Goal: Find specific page/section: Find specific page/section

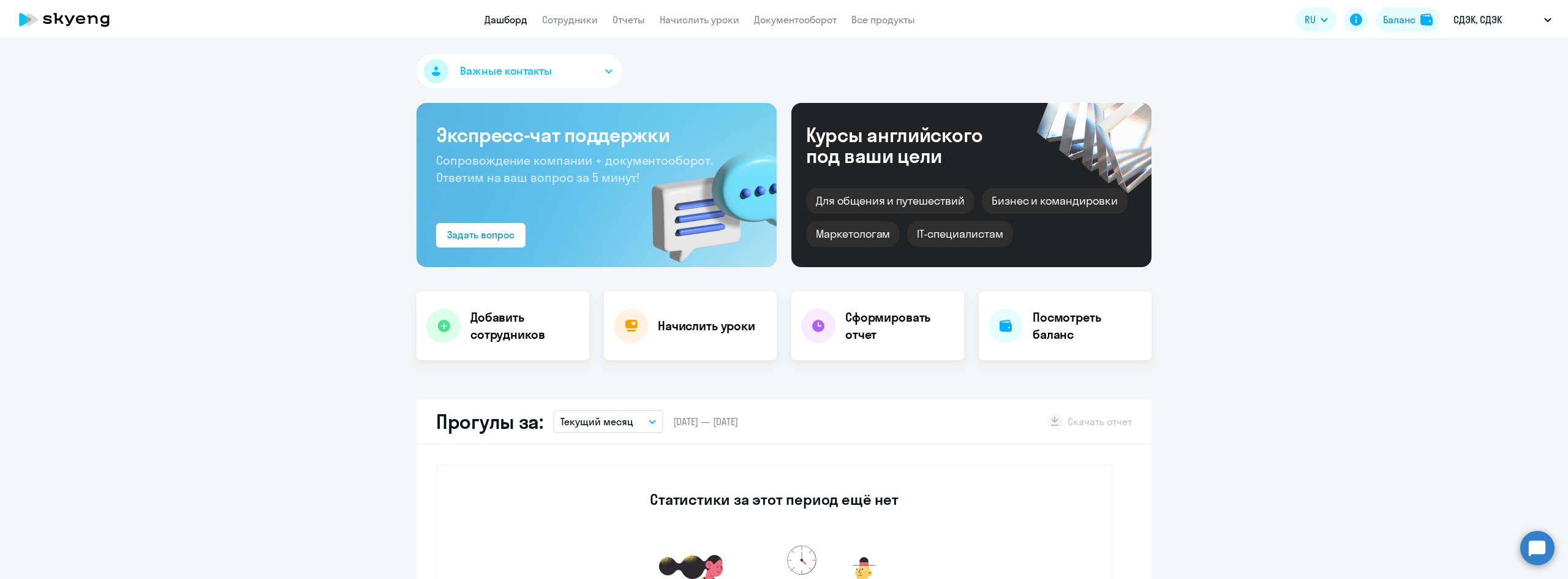
select select "30"
click at [799, 23] on link "Документооборот" at bounding box center [795, 19] width 82 height 12
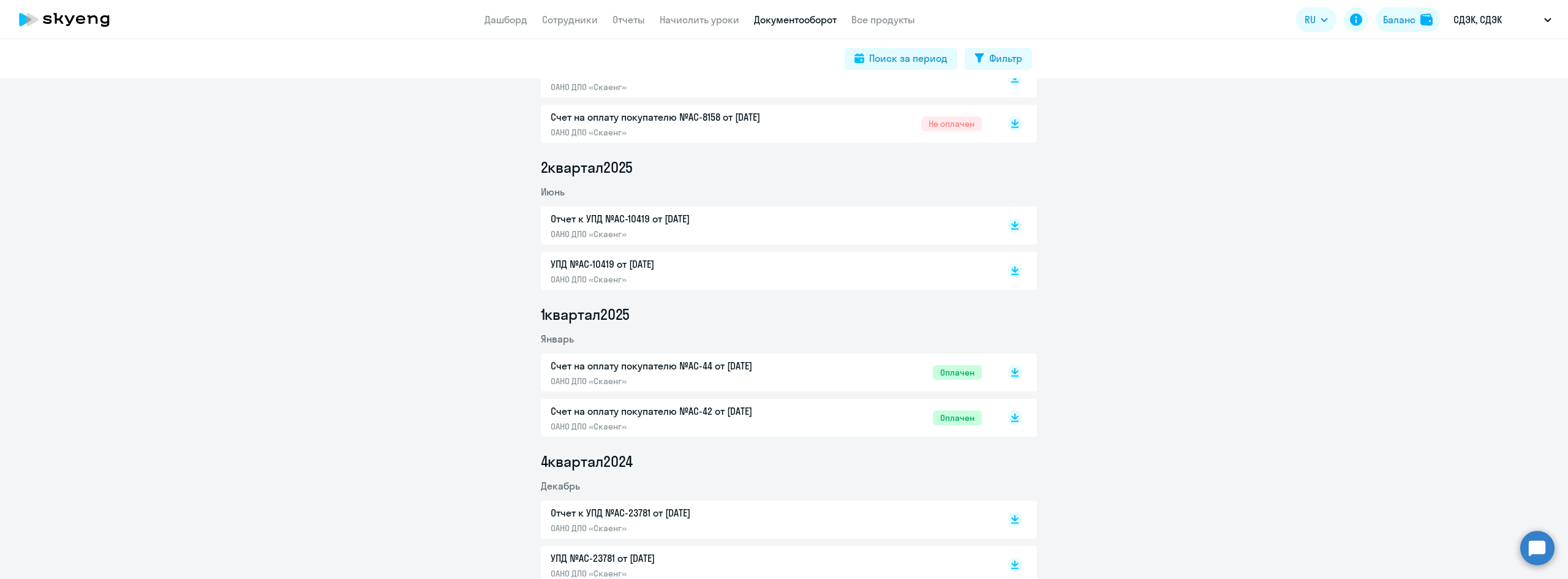
scroll to position [429, 0]
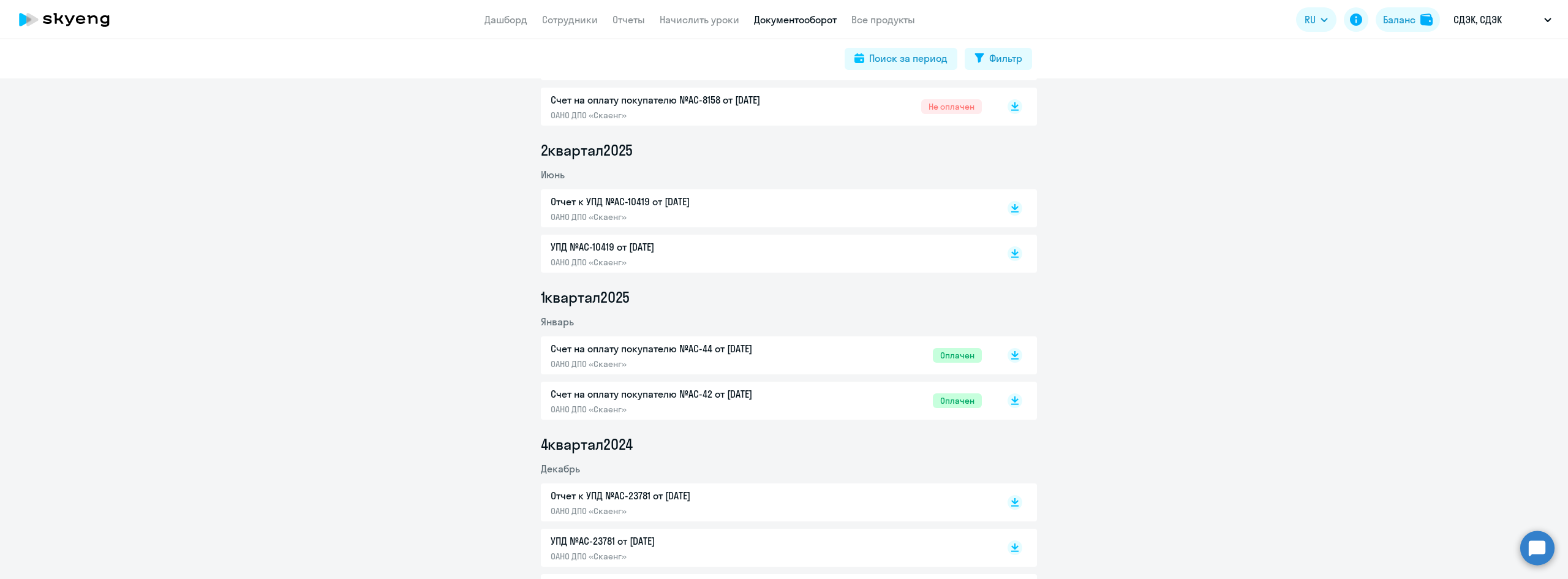
click at [753, 399] on p "Счет на оплату покупателю №AC-42 от [DATE]" at bounding box center [679, 394] width 257 height 15
click at [634, 350] on p "Счет на оплату покупателю №AC-44 от [DATE]" at bounding box center [679, 348] width 257 height 15
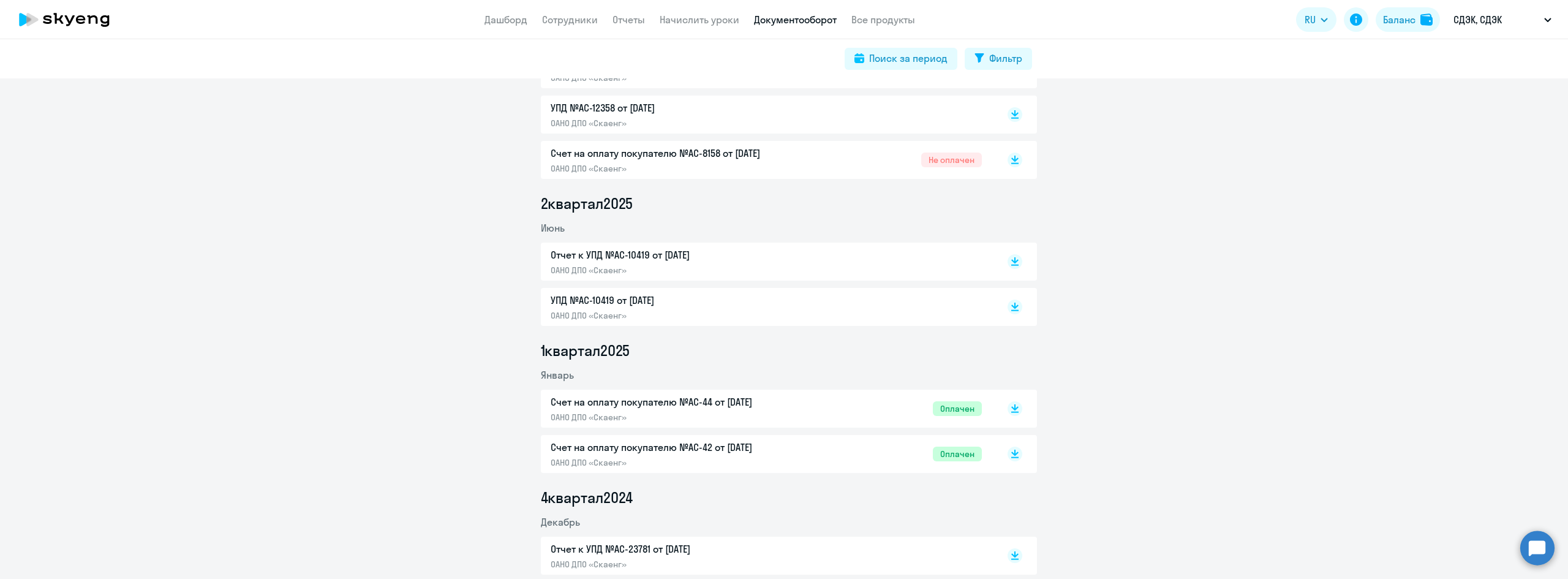
scroll to position [367, 0]
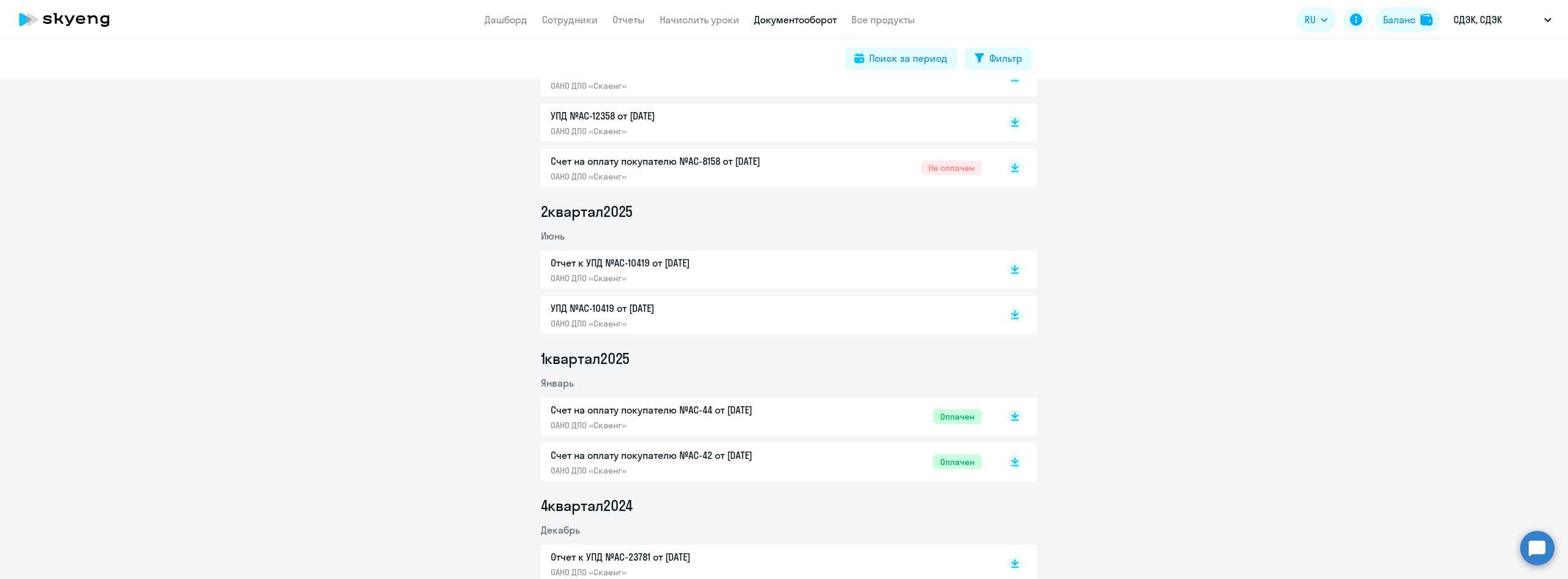
click at [635, 311] on p "УПД №AC-10419 от [DATE]" at bounding box center [679, 308] width 257 height 15
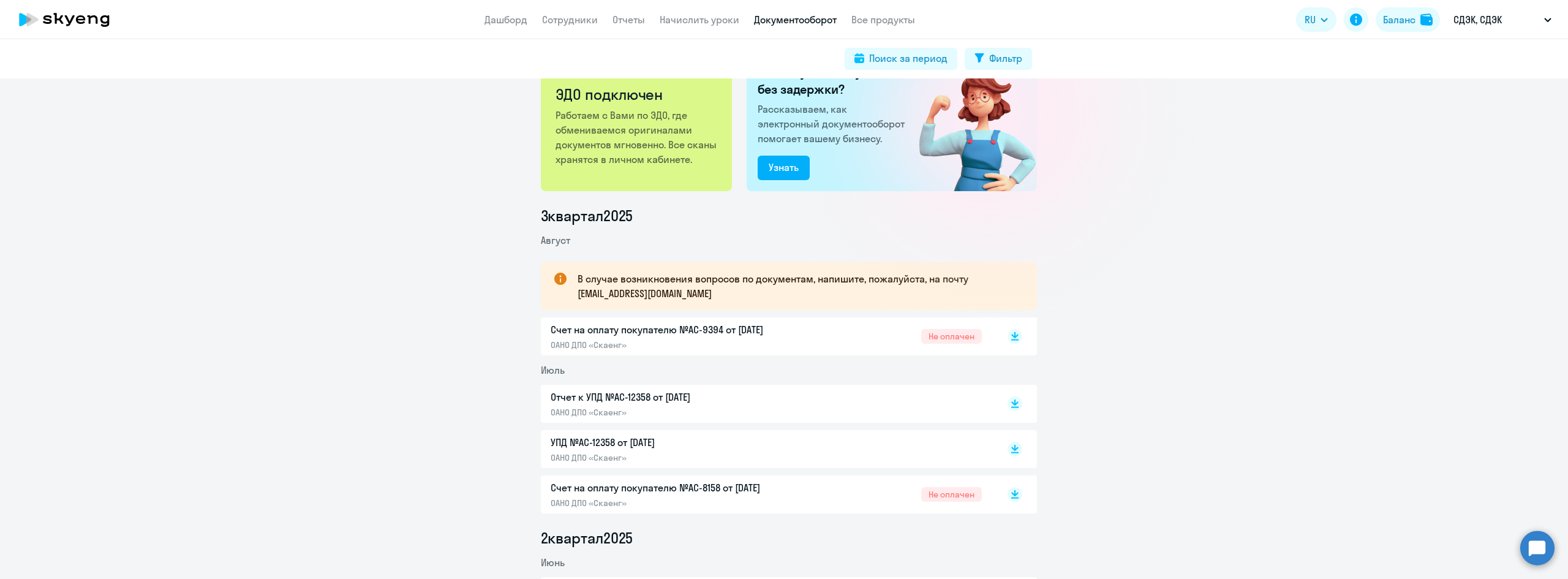
scroll to position [0, 0]
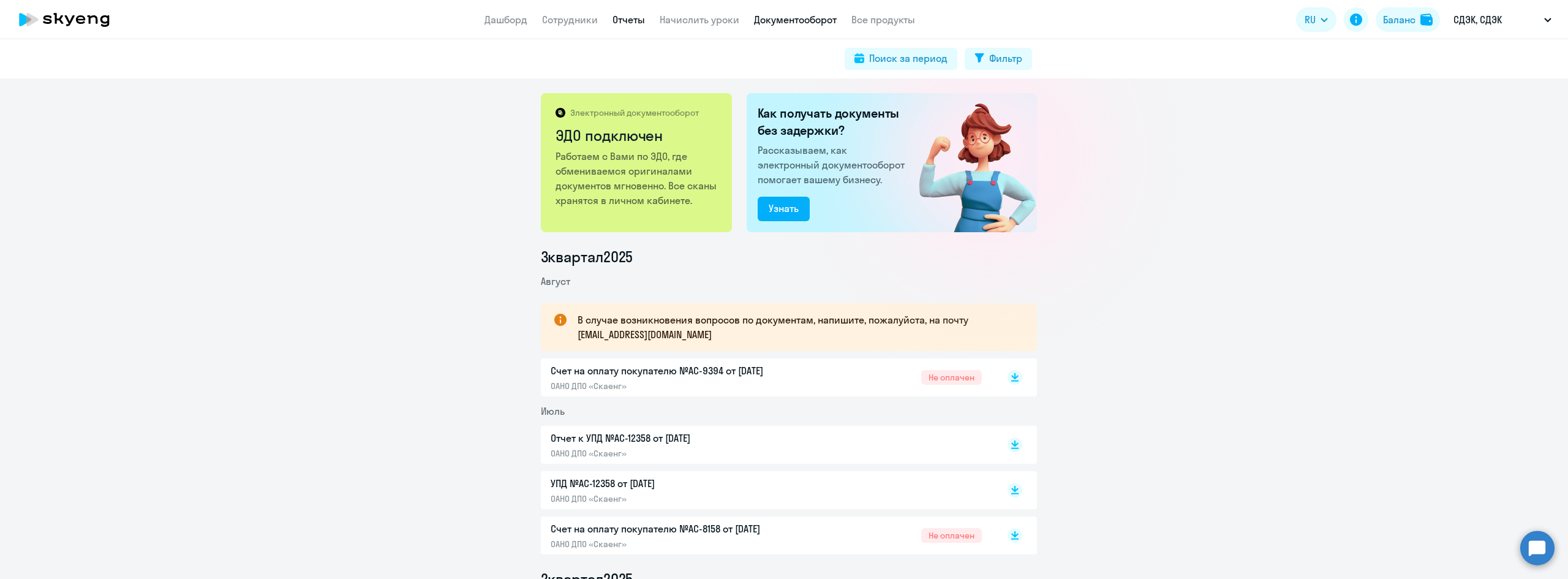
click at [641, 16] on link "Отчеты" at bounding box center [629, 19] width 32 height 12
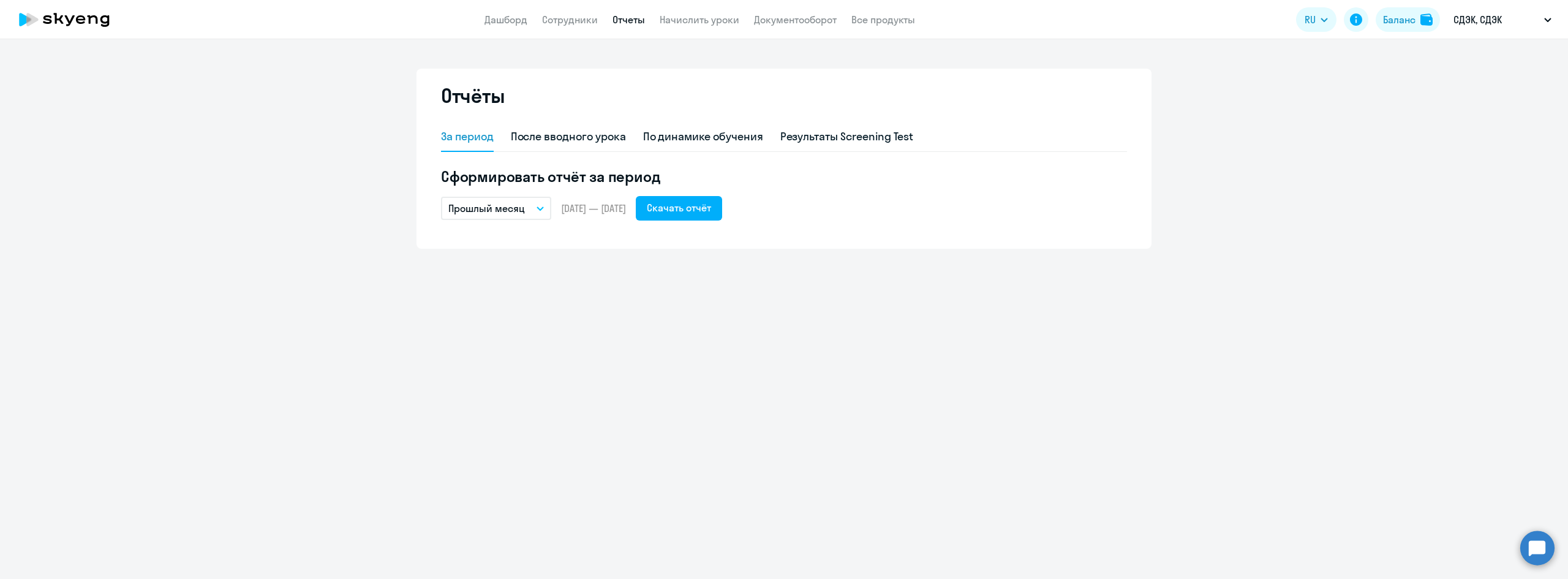
click at [539, 215] on button "Прошлый месяц" at bounding box center [496, 208] width 110 height 23
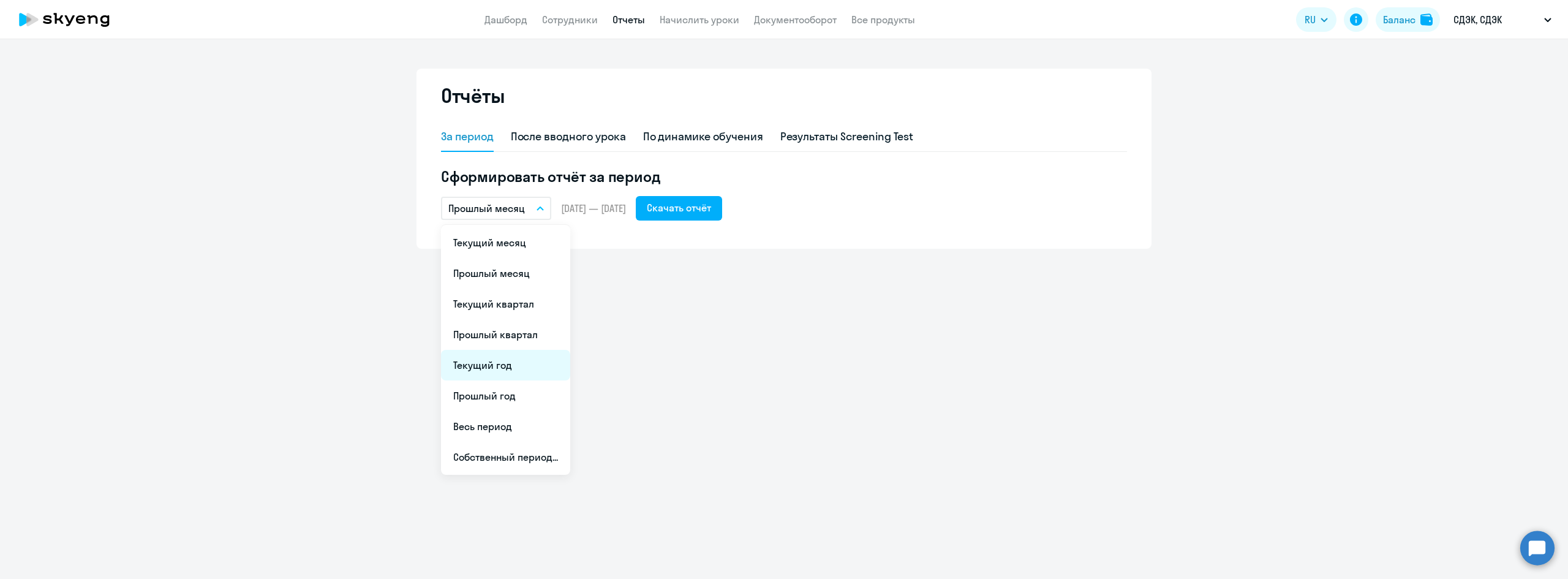
click at [520, 357] on li "Текущий год" at bounding box center [505, 365] width 129 height 31
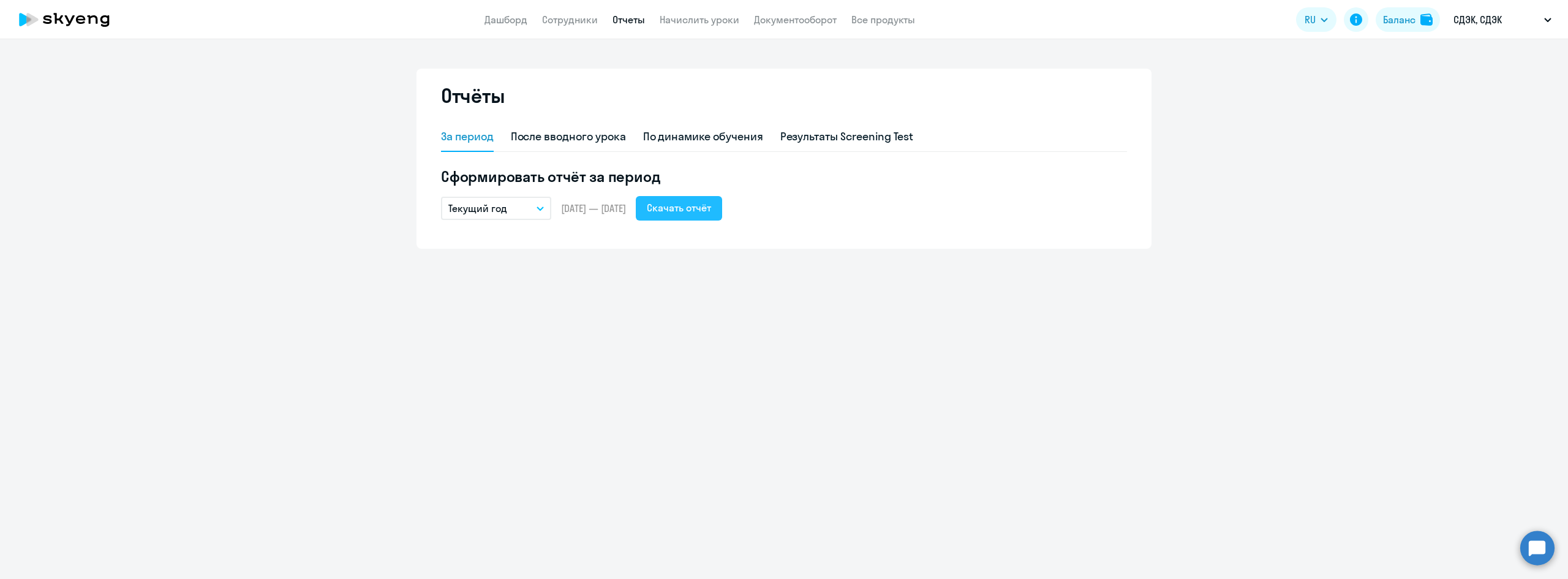
click at [713, 217] on button "Скачать отчёт" at bounding box center [679, 209] width 86 height 25
click at [623, 334] on div "Отчёты За период После вводного урока По динамике обучения Результаты Screening…" at bounding box center [784, 309] width 1568 height 540
click at [629, 18] on link "Отчеты" at bounding box center [629, 19] width 32 height 12
click at [566, 21] on link "Сотрудники" at bounding box center [570, 19] width 55 height 12
select select "30"
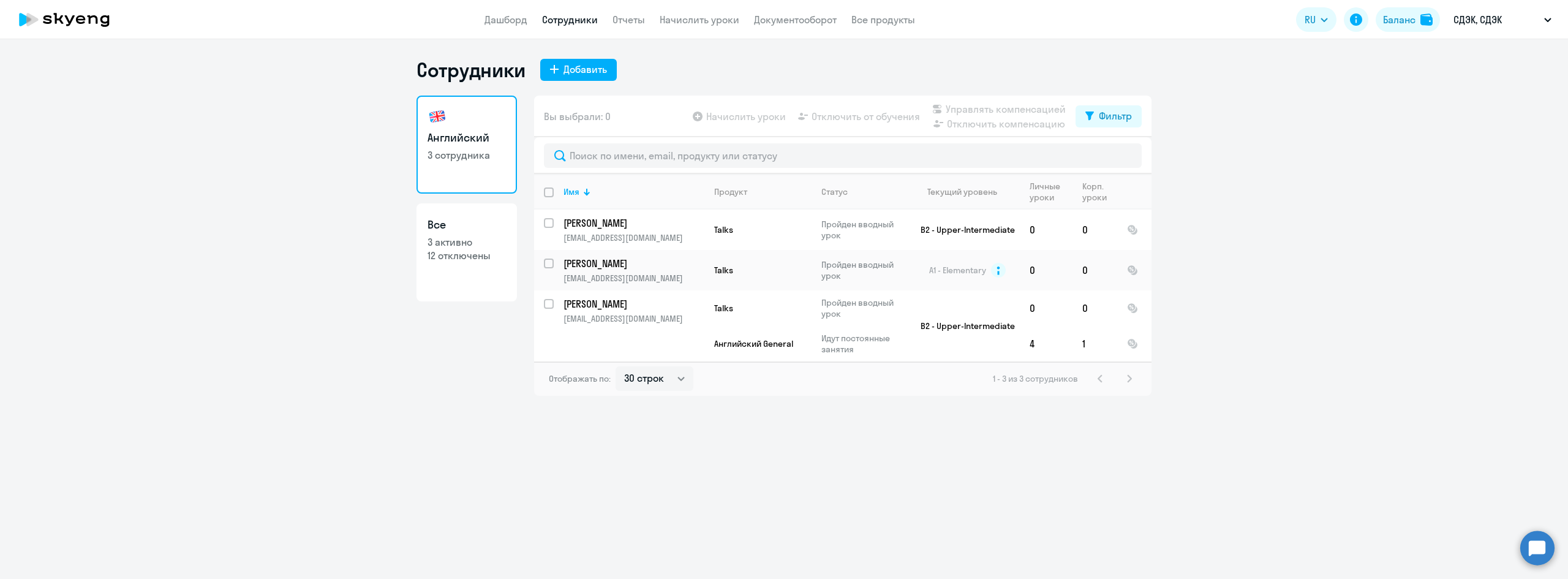
click at [465, 259] on p "12 отключены" at bounding box center [466, 256] width 78 height 13
select select "30"
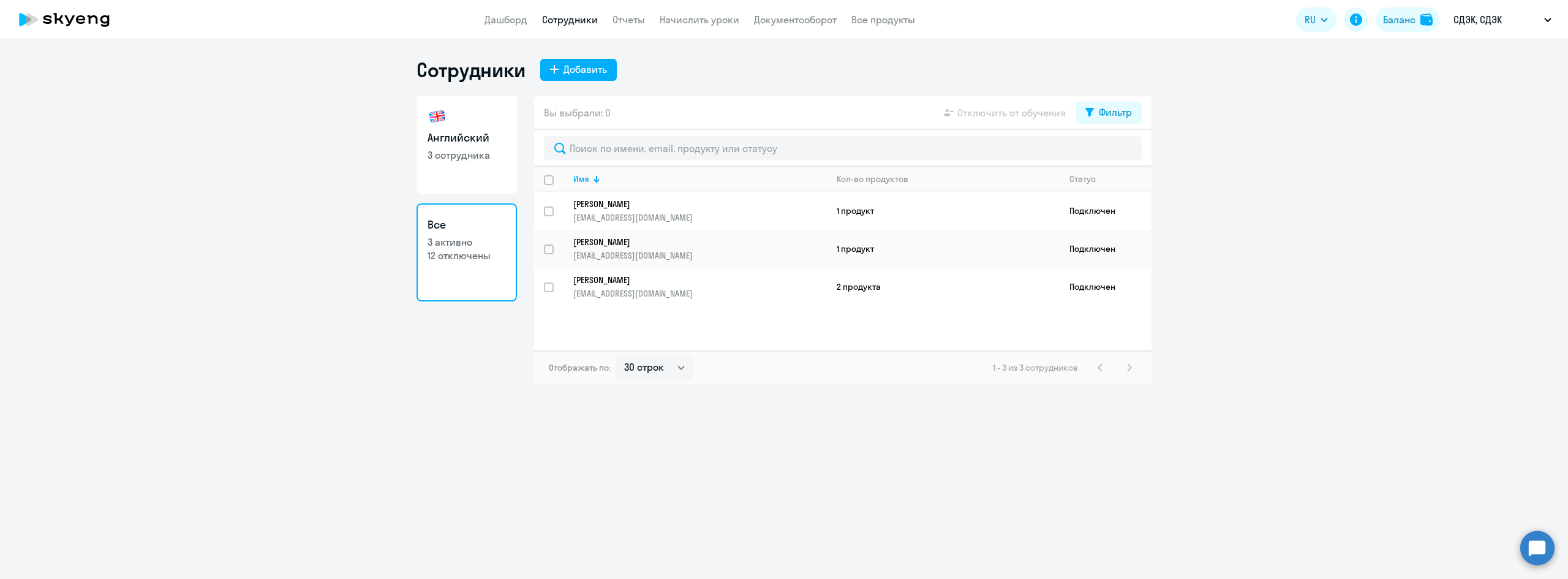
click at [788, 28] on app-header "Дашборд Сотрудники Отчеты Начислить уроки Документооборот Все продукты Дашборд …" at bounding box center [784, 20] width 1568 height 39
click at [790, 25] on link "Документооборот" at bounding box center [795, 19] width 82 height 12
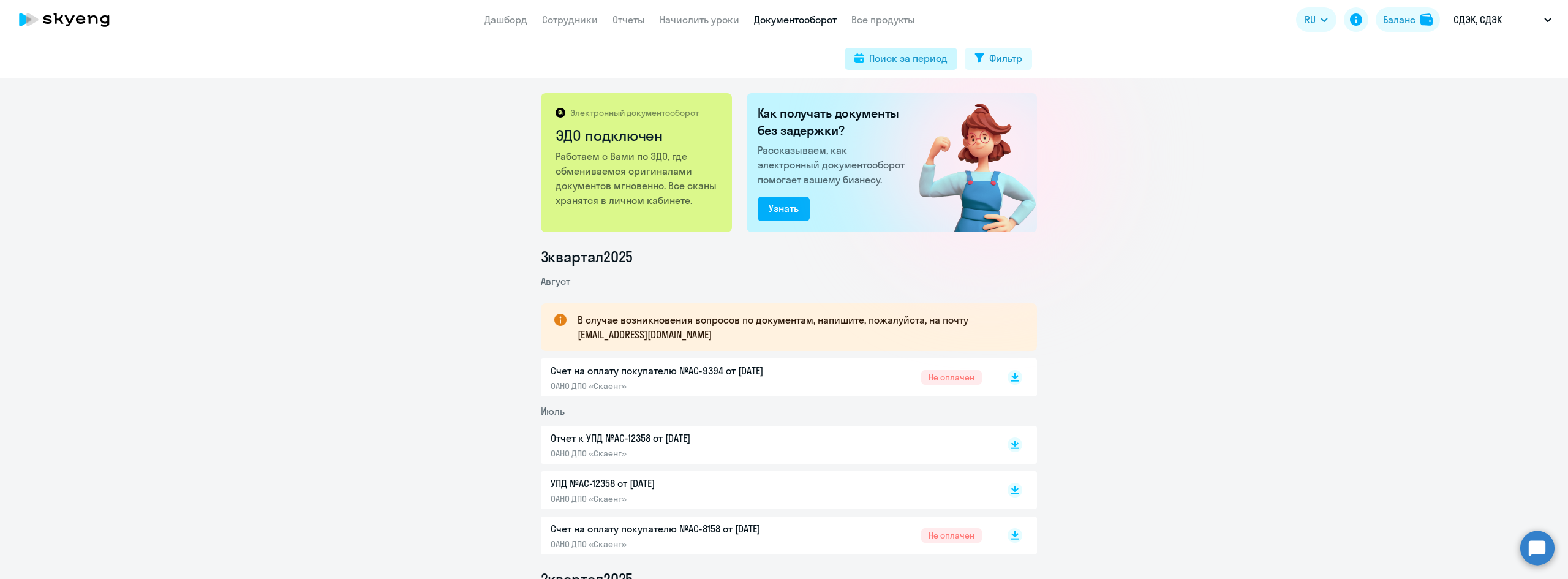
click at [899, 54] on div "Поиск за период" at bounding box center [908, 58] width 78 height 15
select select "all"
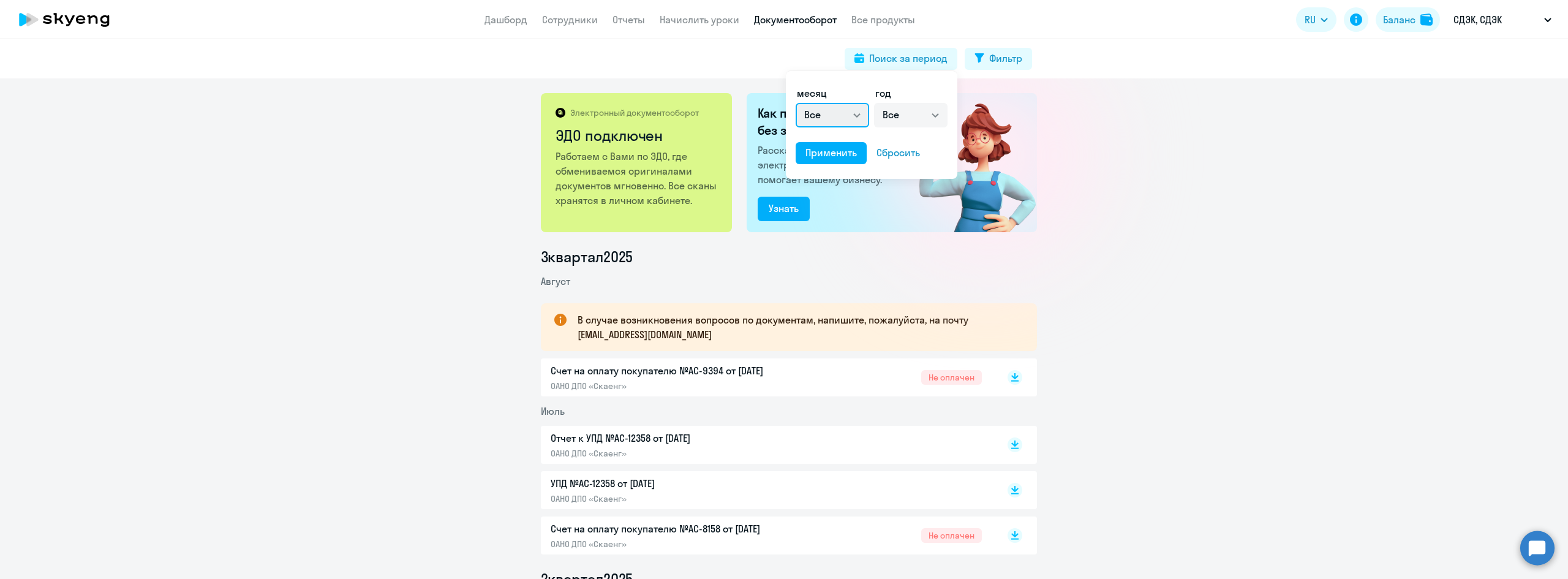
click at [861, 113] on select "Все январь февраль март апрель май июнь июль август сентябрь октябрь ноябрь дек…" at bounding box center [832, 115] width 74 height 25
click at [796, 103] on select "Все январь февраль март апрель май июнь июль август сентябрь октябрь ноябрь дек…" at bounding box center [832, 115] width 74 height 25
click at [921, 116] on select "Все 2025 2024 2023 2022 2021 2020 2019 2018 2017 2016" at bounding box center [910, 115] width 74 height 25
click at [850, 116] on select "Все январь февраль март апрель май июнь июль август сентябрь октябрь ноябрь дек…" at bounding box center [832, 115] width 74 height 25
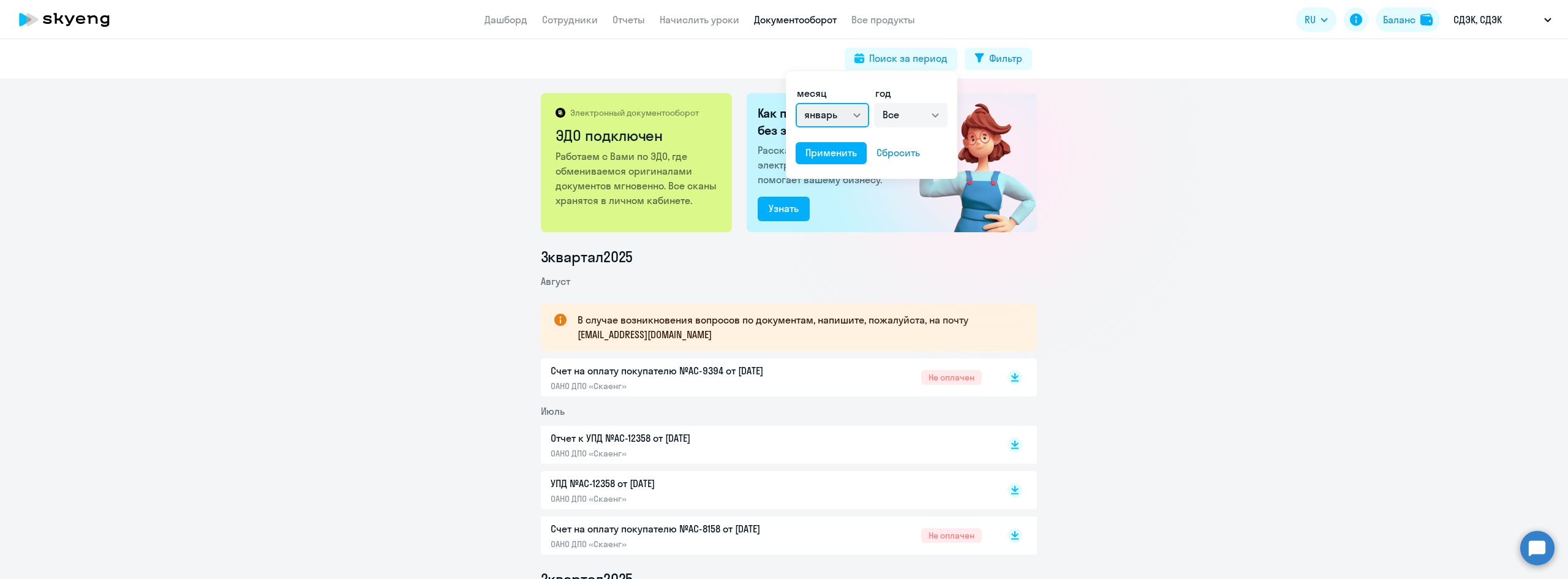
select select "all"
click at [796, 103] on select "Все январь февраль март апрель май июнь июль август сентябрь октябрь ноябрь дек…" at bounding box center [832, 115] width 74 height 25
click at [817, 153] on div "Применить" at bounding box center [831, 153] width 51 height 15
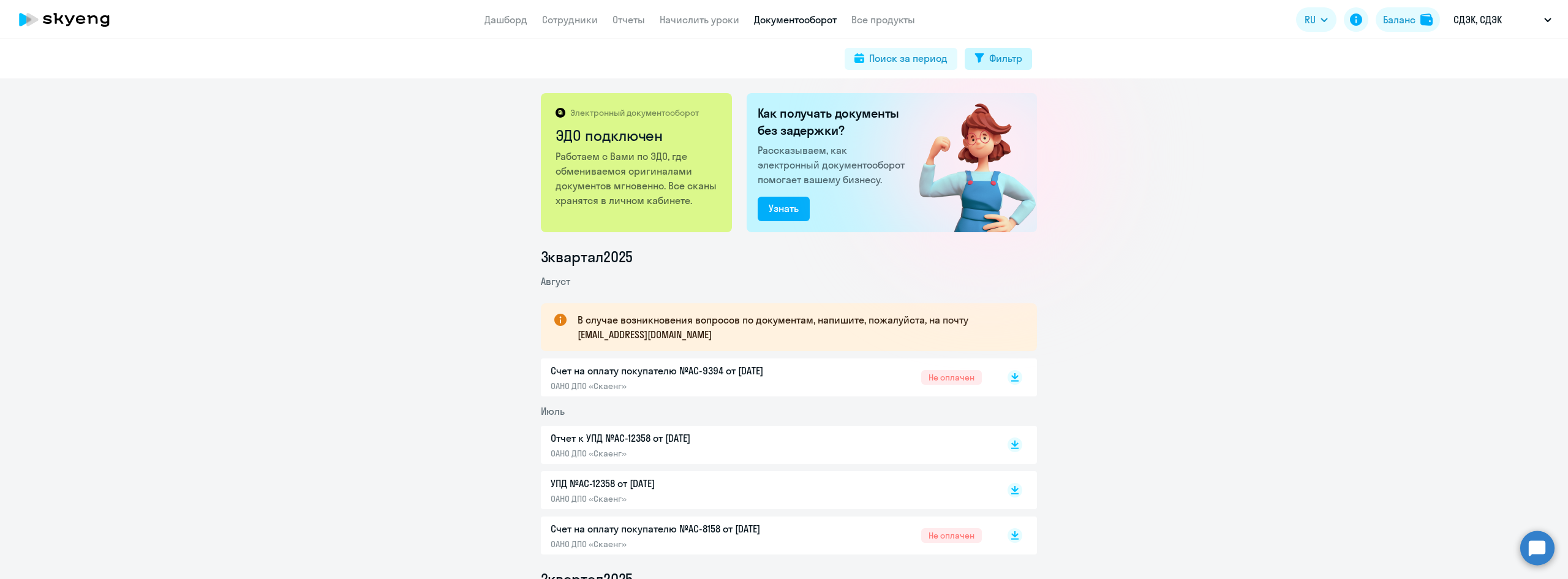
click at [996, 60] on div "Фильтр" at bounding box center [1005, 58] width 33 height 15
select select "all"
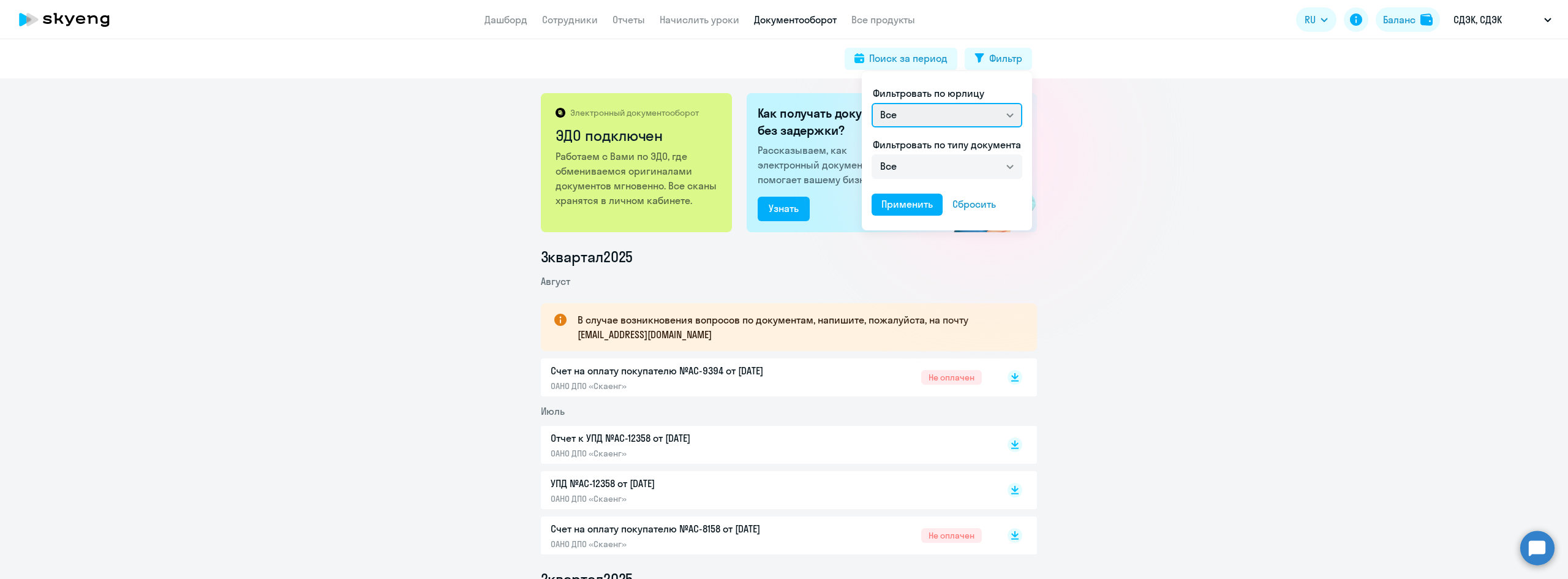
click at [1012, 117] on select "Все ОАНО ДПО «Скаенг»" at bounding box center [947, 115] width 150 height 25
click at [1009, 110] on select "Все ОАНО ДПО «Скаенг»" at bounding box center [947, 115] width 150 height 25
click at [999, 163] on select "Все Счет на оплату покупателю Отчет к УПД УПД Акт сверки взаиморасчетов" at bounding box center [947, 166] width 150 height 25
click at [1214, 214] on div at bounding box center [784, 289] width 1568 height 579
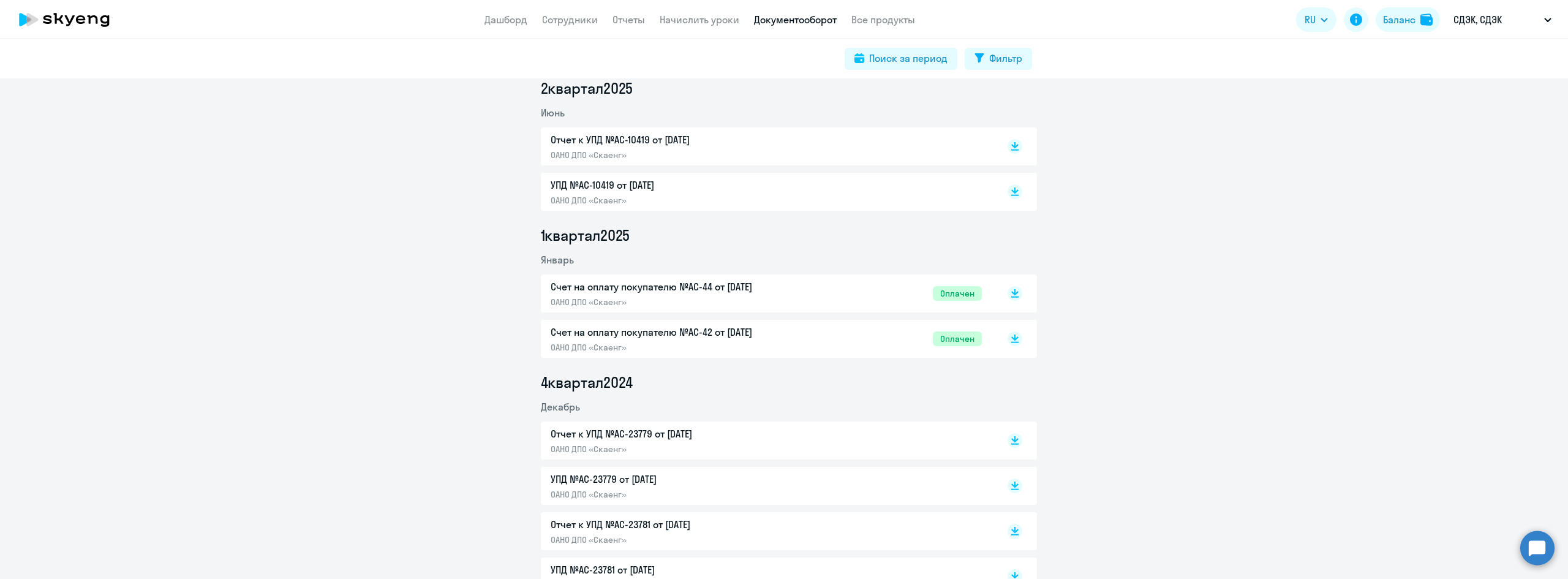
scroll to position [490, 0]
click at [740, 341] on div "Счет на оплату покупателю №AC-42 от [DATE] ОАНО ДПО «Скаенг»" at bounding box center [679, 340] width 257 height 28
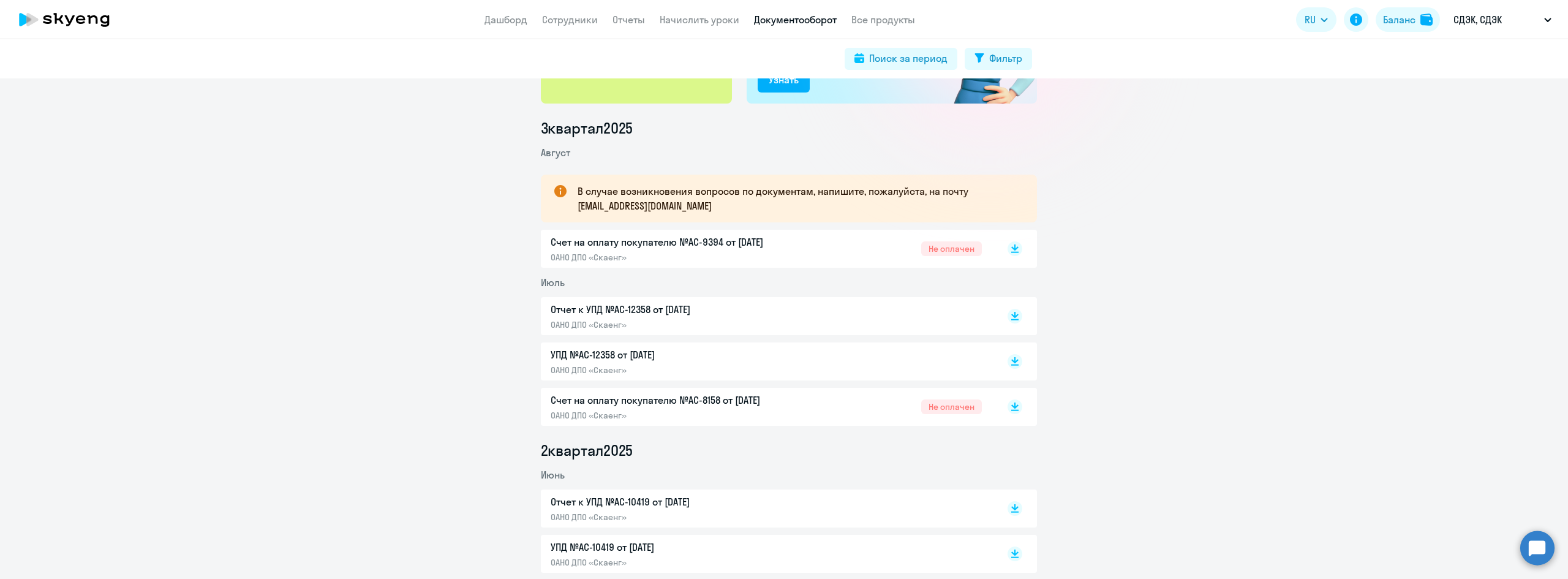
scroll to position [0, 0]
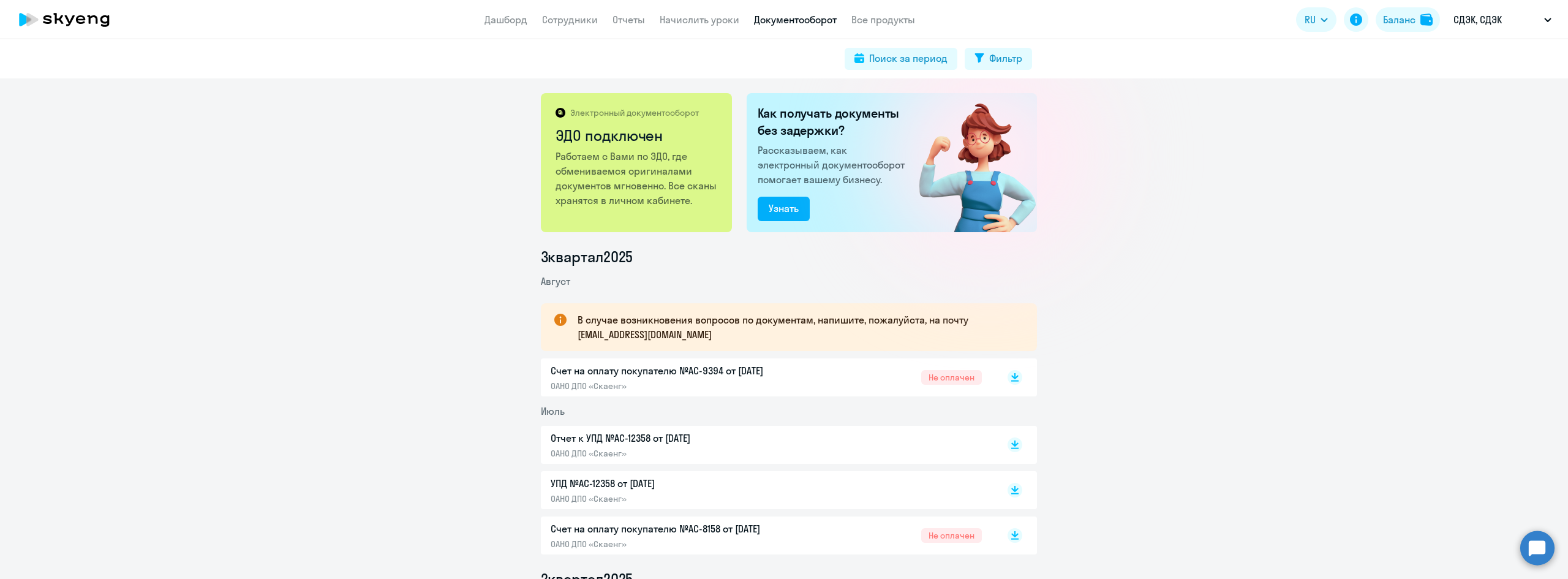
click at [736, 392] on div "Счет на оплату покупателю №AC-9394 от [DATE] ОАНО ДПО «Скаенг» Не оплачен" at bounding box center [789, 377] width 496 height 38
click at [729, 386] on p "ОАНО ДПО «Скаенг»" at bounding box center [679, 386] width 257 height 11
click at [663, 448] on div "Отчет к УПД №AC-12358 от [DATE] ОАНО ДПО «Скаенг»" at bounding box center [679, 445] width 257 height 28
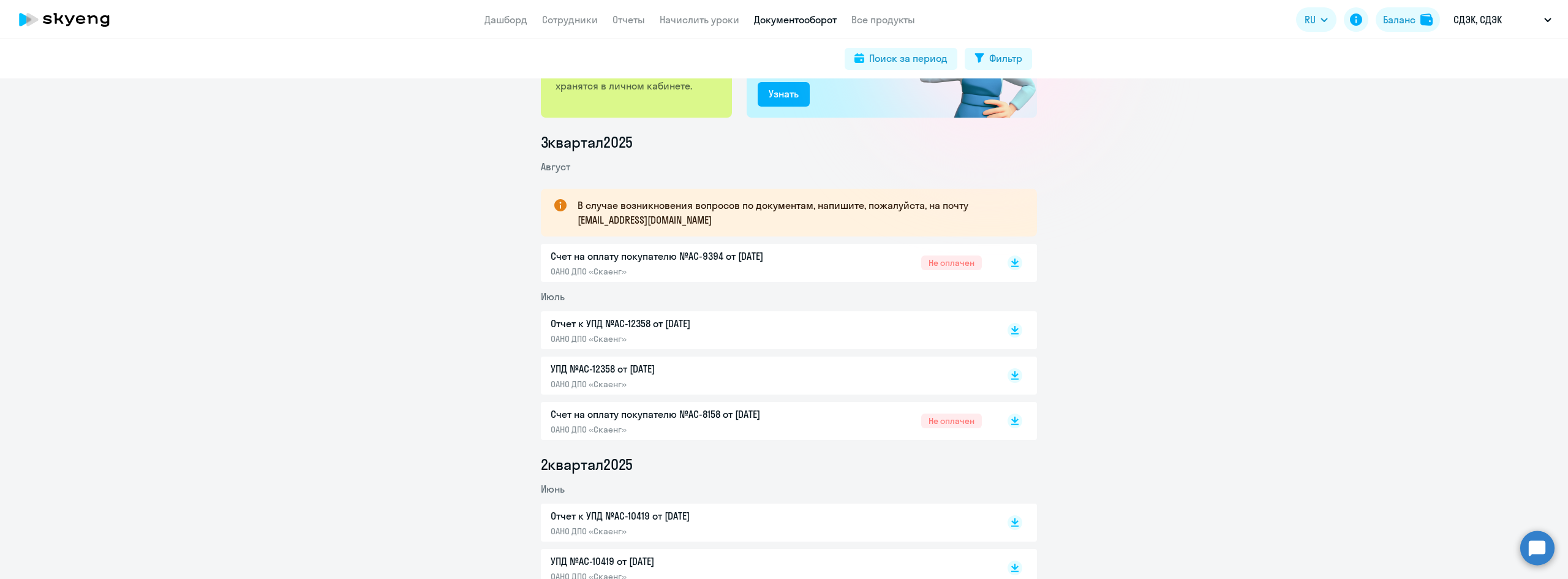
scroll to position [123, 0]
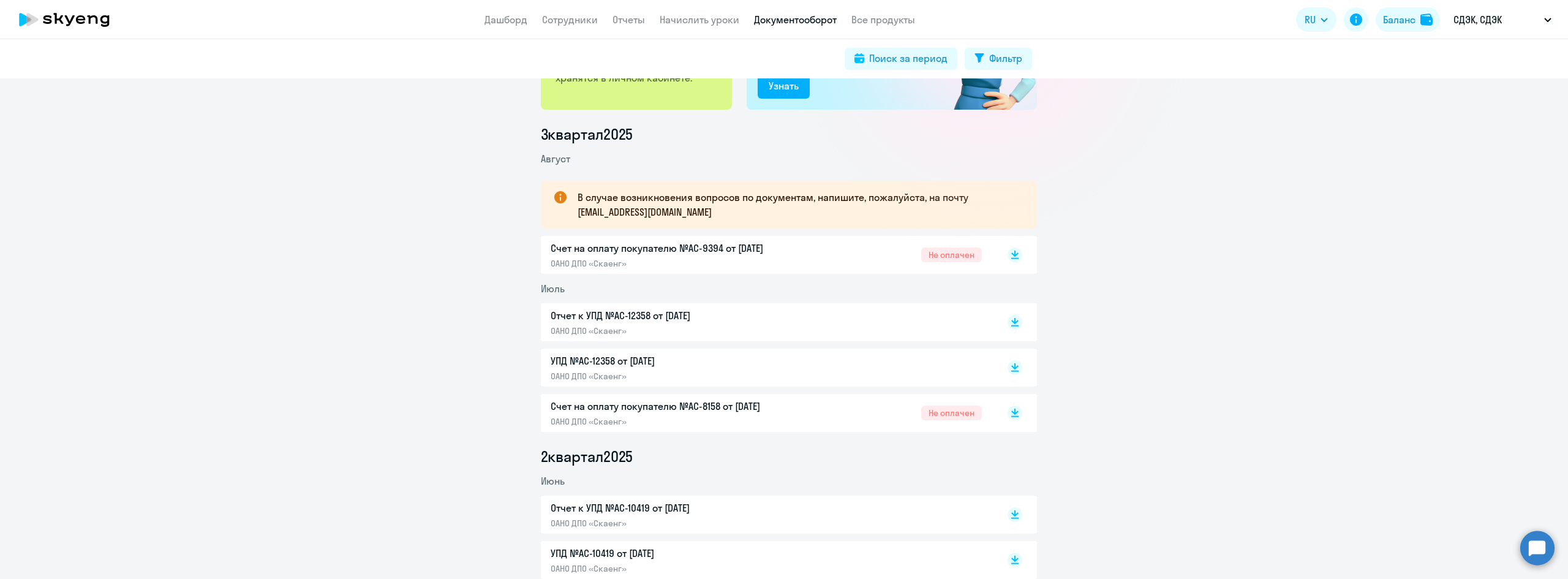
click at [664, 367] on p "УПД №AC-12358 от [DATE]" at bounding box center [679, 361] width 257 height 15
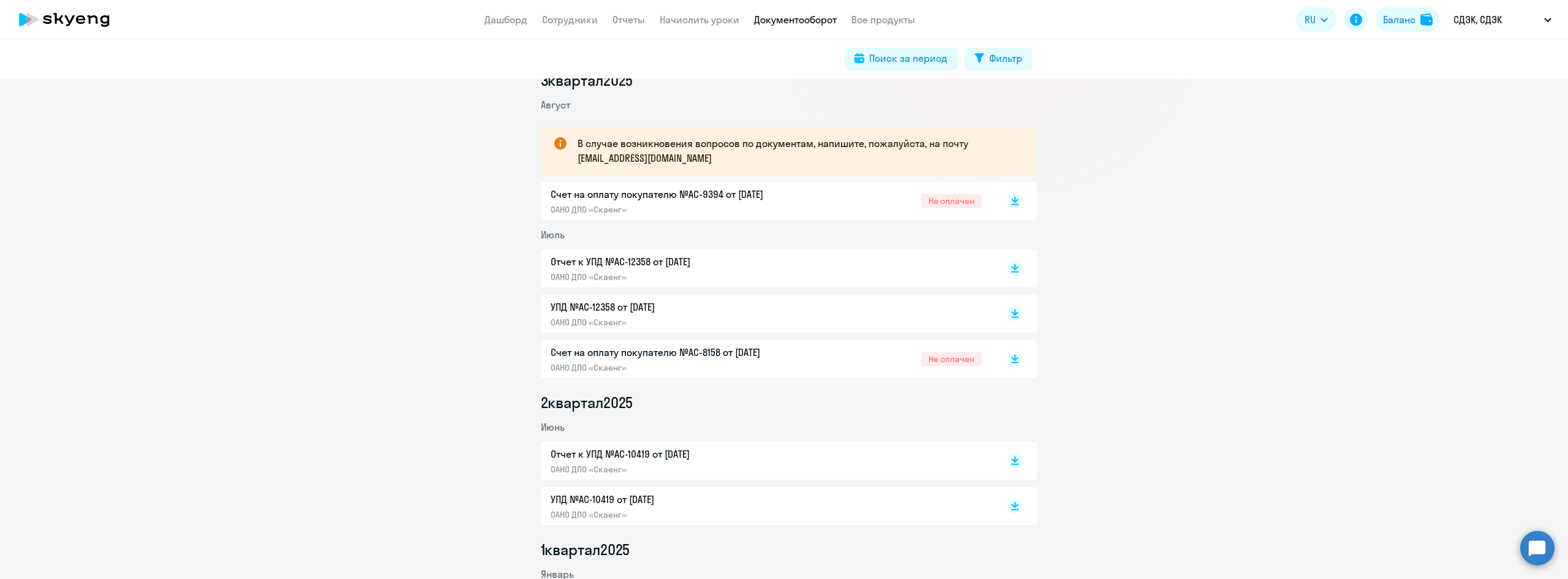
scroll to position [184, 0]
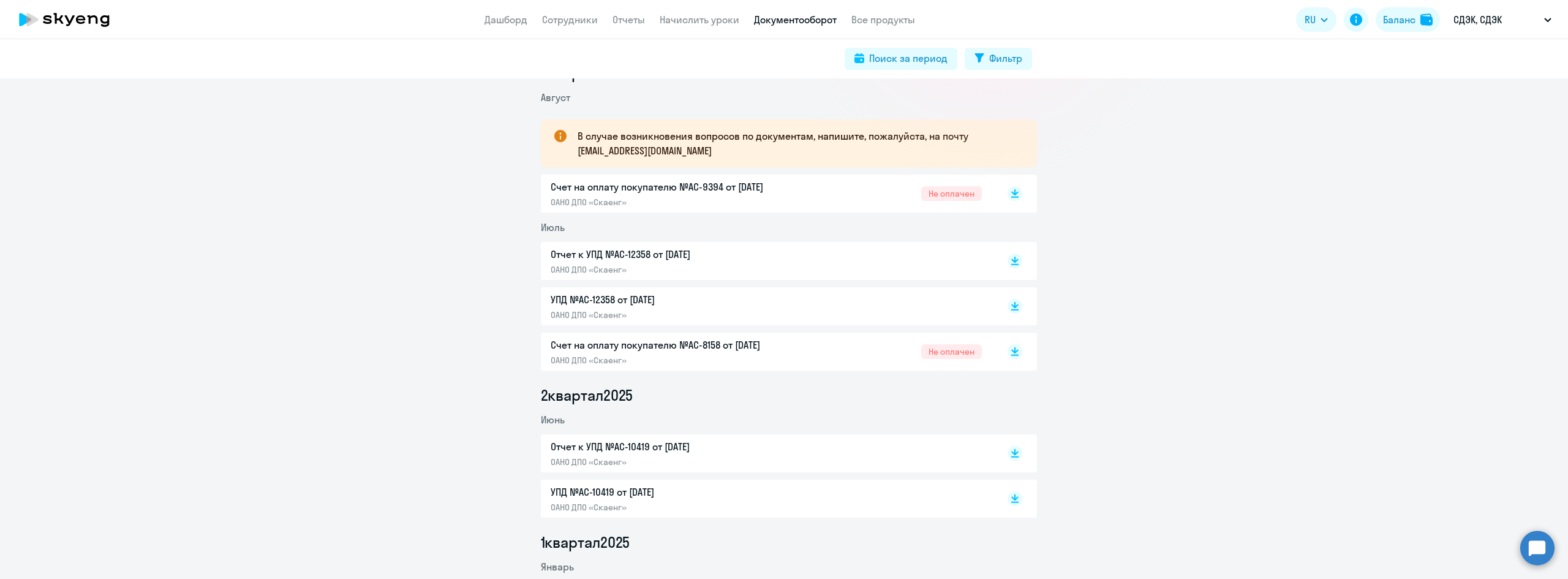
click at [807, 451] on div "Отчет к УПД №AC-10419 от [DATE] ОАНО ДПО «Скаенг»" at bounding box center [766, 453] width 431 height 28
click at [731, 493] on p "УПД №AC-10419 от [DATE]" at bounding box center [679, 492] width 257 height 15
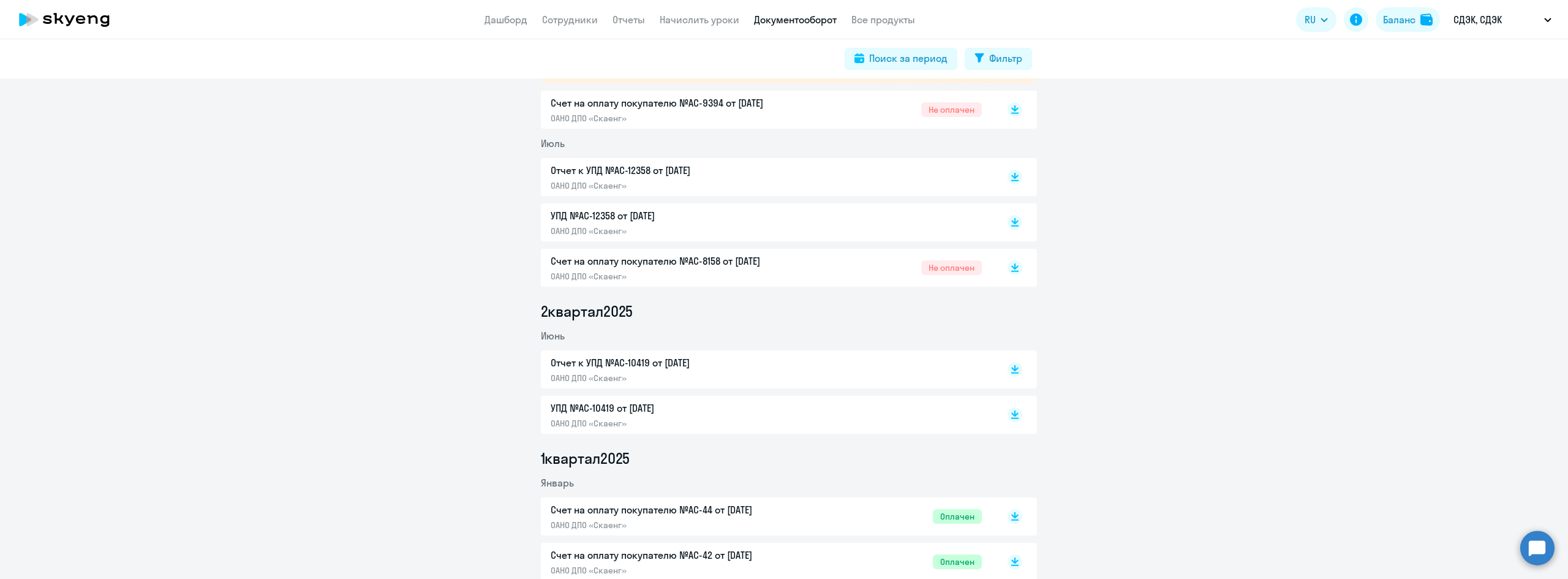
scroll to position [307, 0]
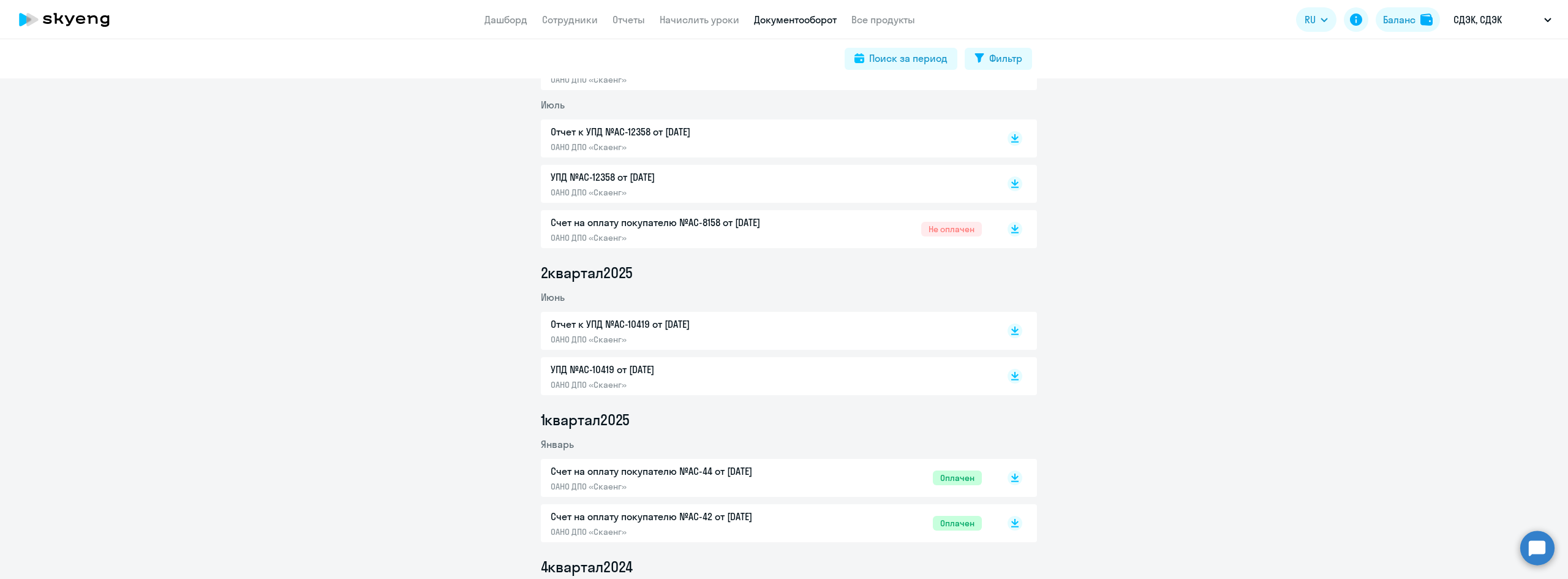
click at [740, 337] on p "ОАНО ДПО «Скаенг»" at bounding box center [679, 339] width 257 height 11
click at [664, 326] on p "Отчет к УПД №AC-10419 от [DATE]" at bounding box center [679, 324] width 257 height 15
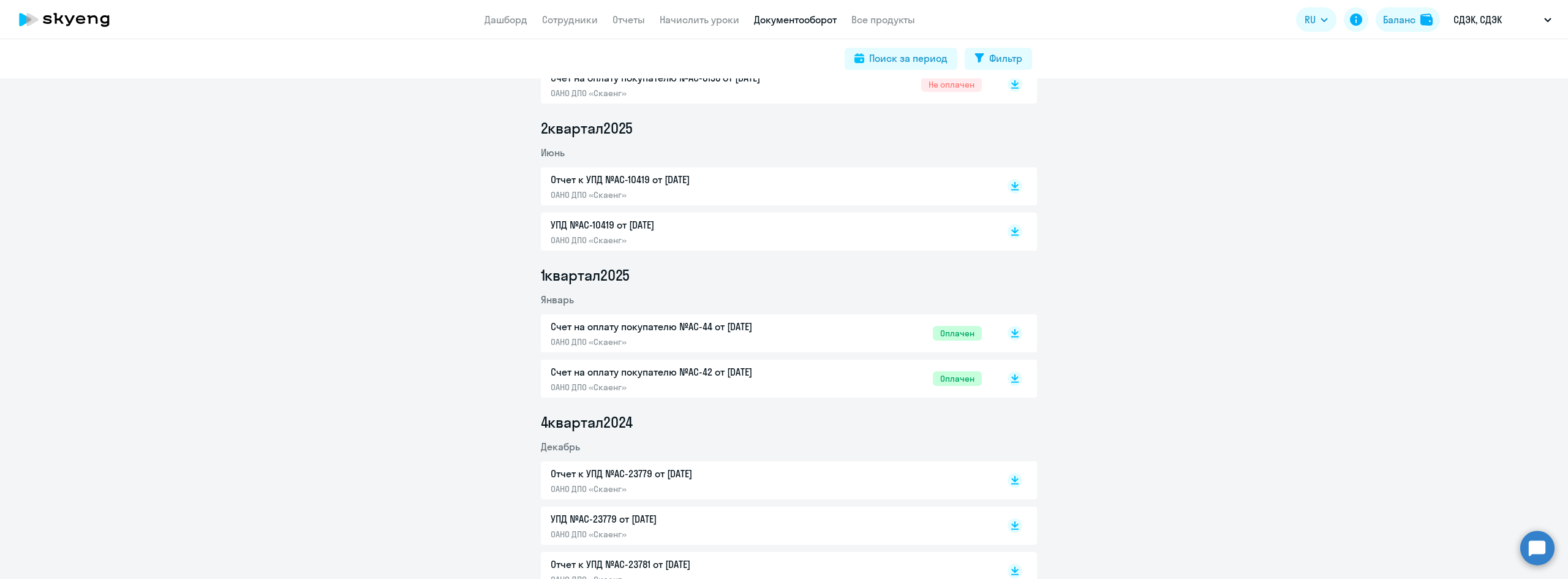
scroll to position [490, 0]
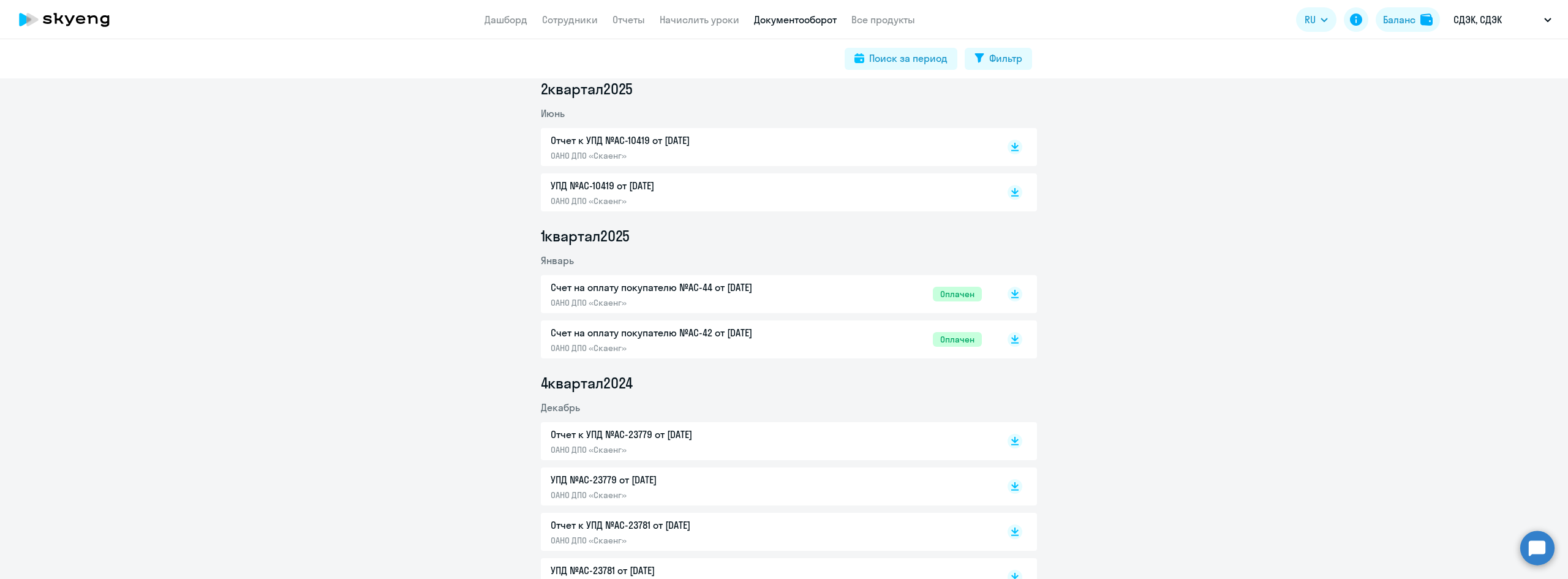
click at [677, 299] on p "ОАНО ДПО «Скаенг»" at bounding box center [679, 302] width 257 height 11
click at [658, 345] on p "ОАНО ДПО «Скаенг»" at bounding box center [679, 348] width 257 height 11
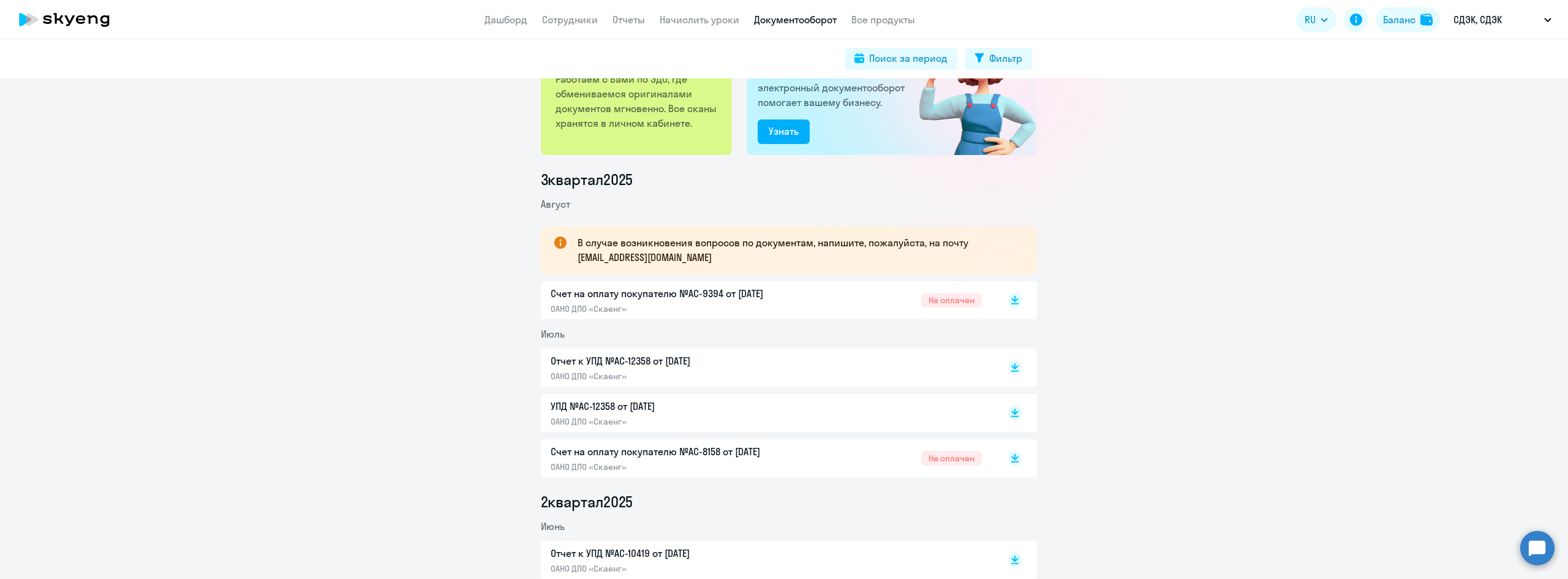
scroll to position [61, 0]
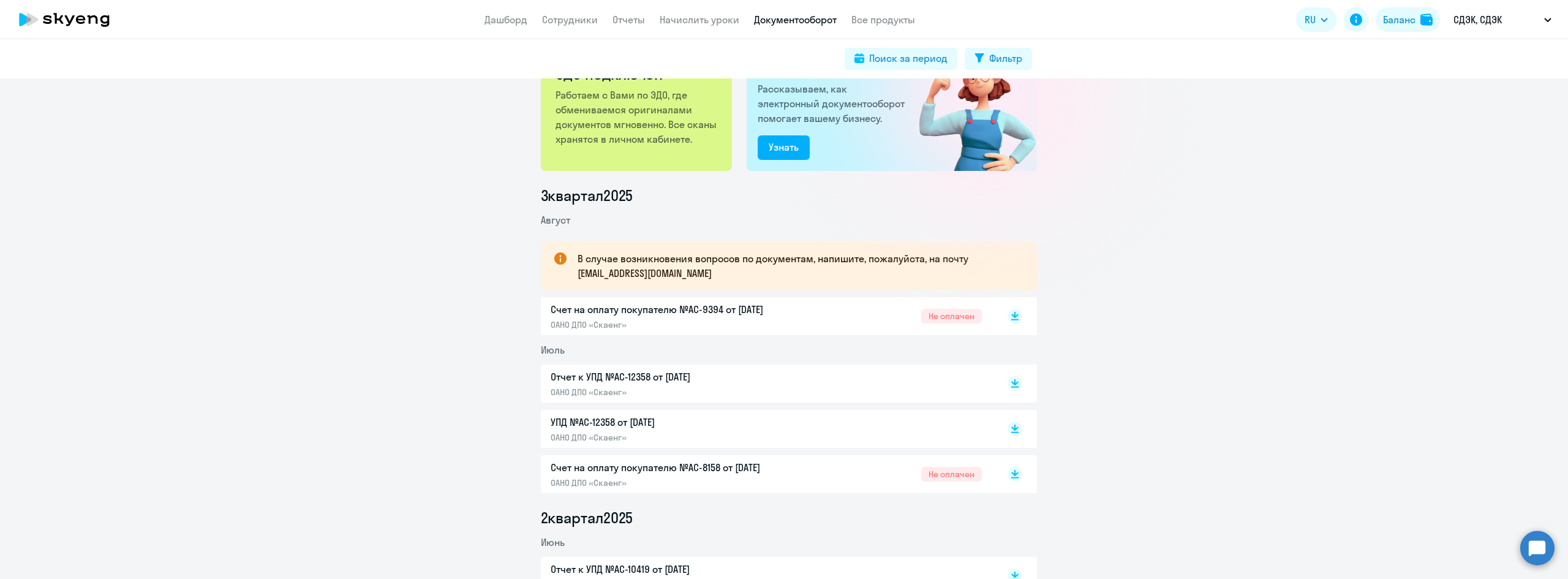
click at [638, 376] on p "Отчет к УПД №AC-12358 от [DATE]" at bounding box center [679, 377] width 257 height 15
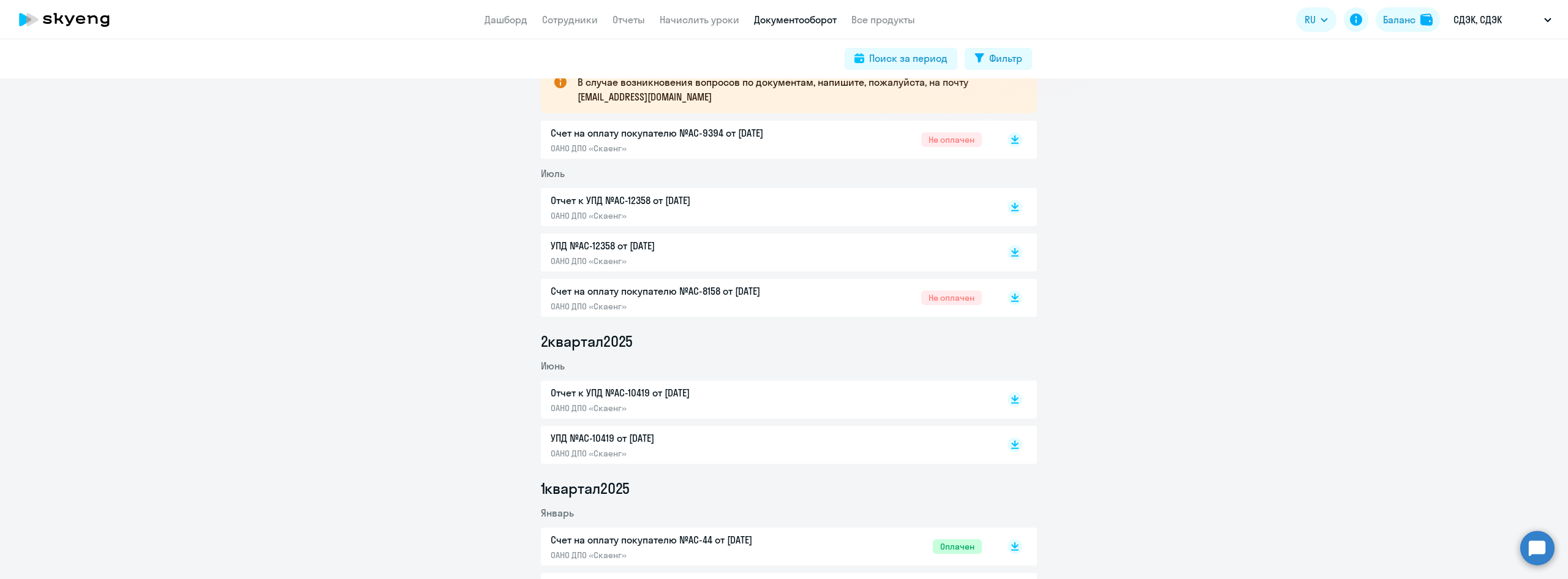
scroll to position [245, 0]
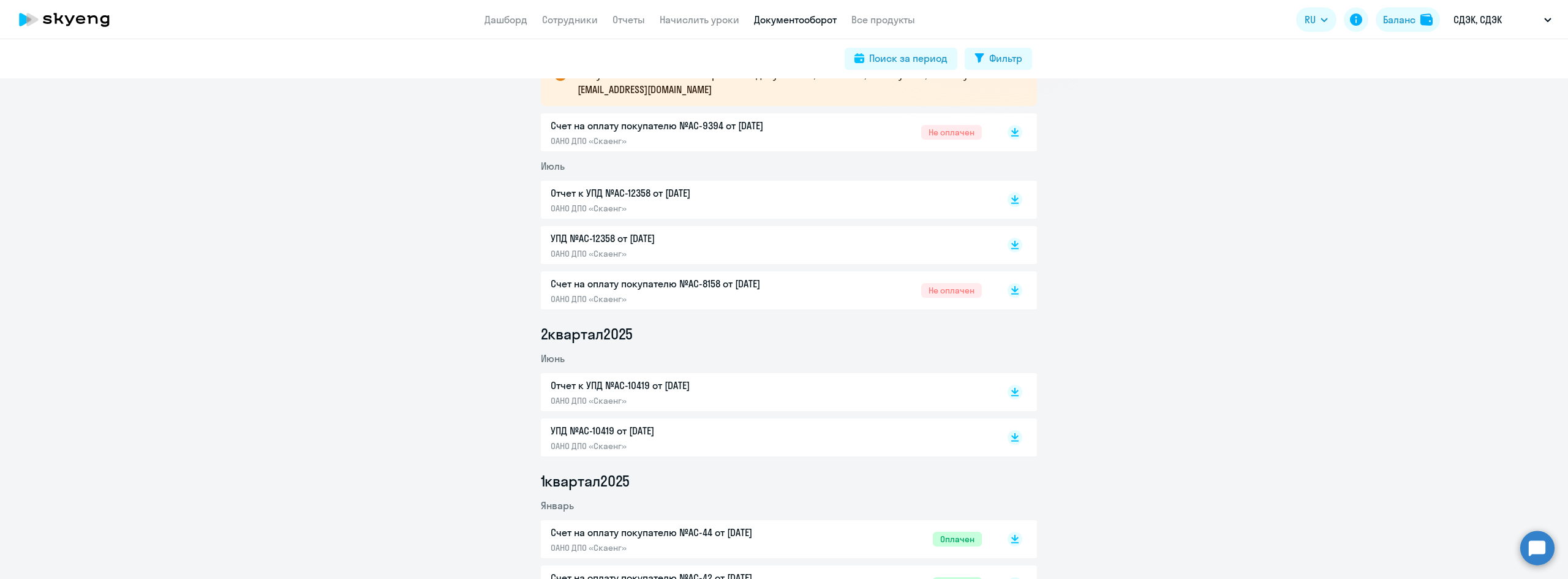
click at [646, 387] on p "Отчет к УПД №AC-10419 от [DATE]" at bounding box center [679, 386] width 257 height 15
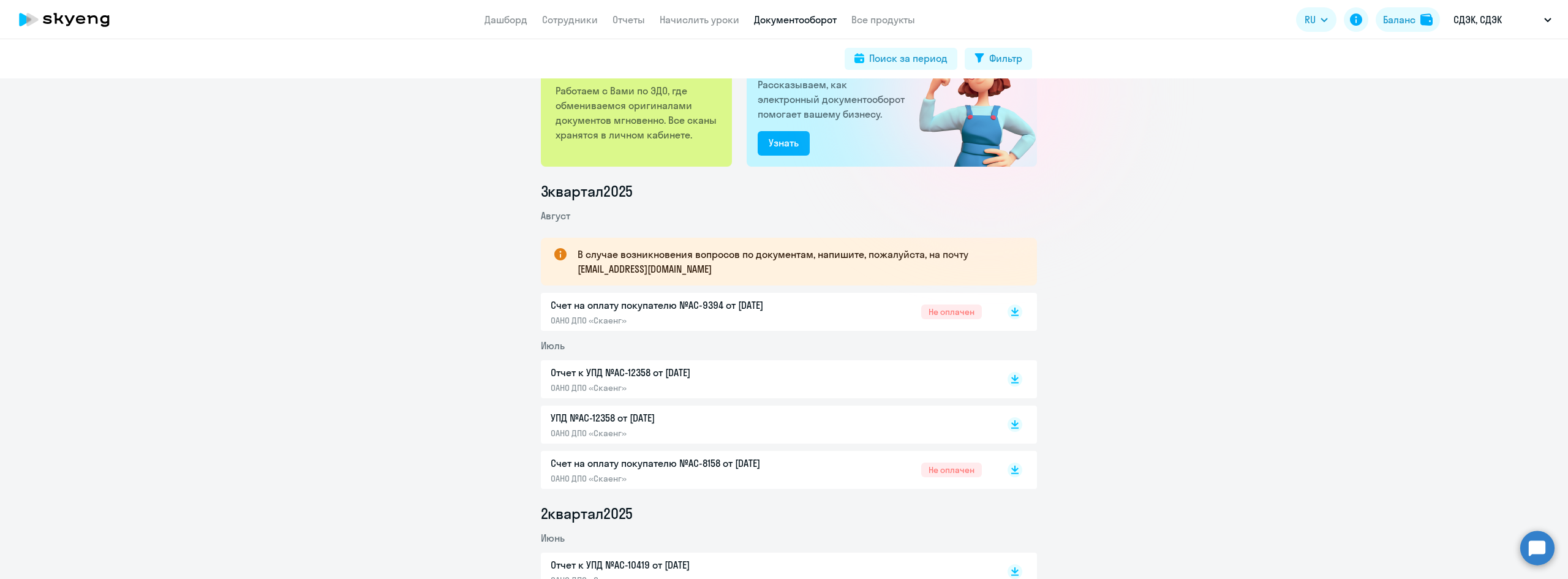
scroll to position [0, 0]
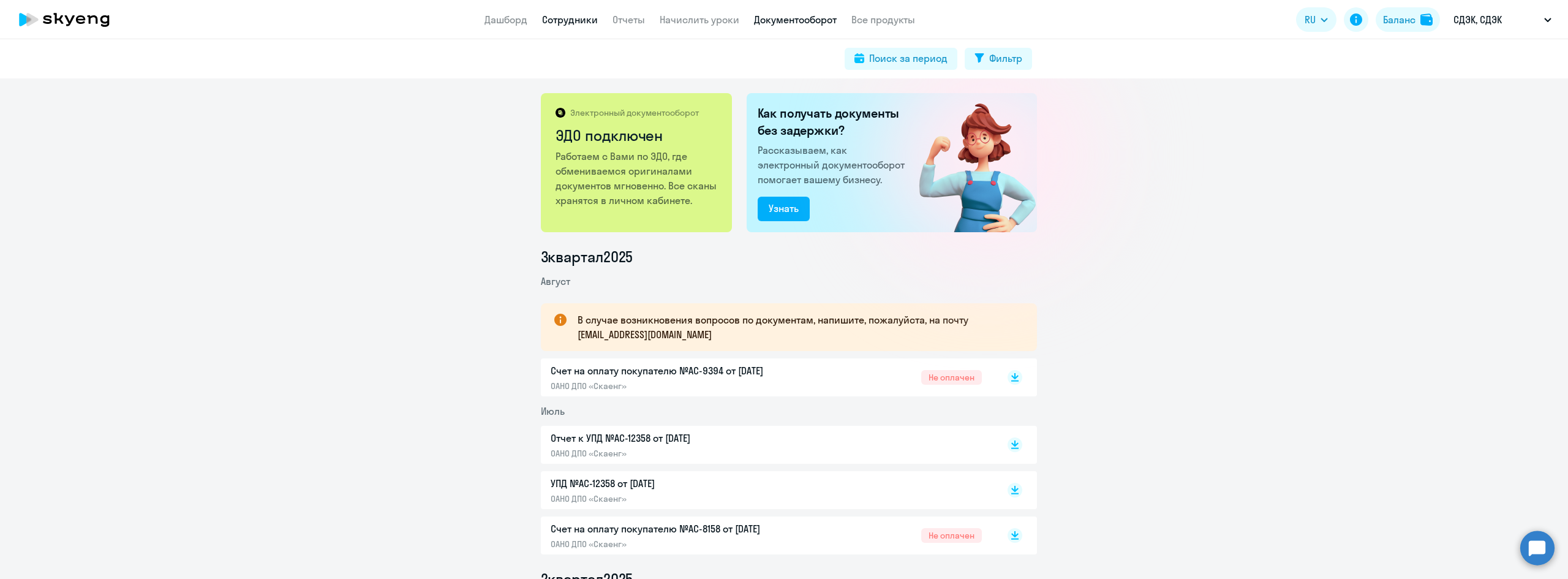
click at [563, 23] on link "Сотрудники" at bounding box center [570, 19] width 55 height 12
select select "30"
